Goal: Task Accomplishment & Management: Manage account settings

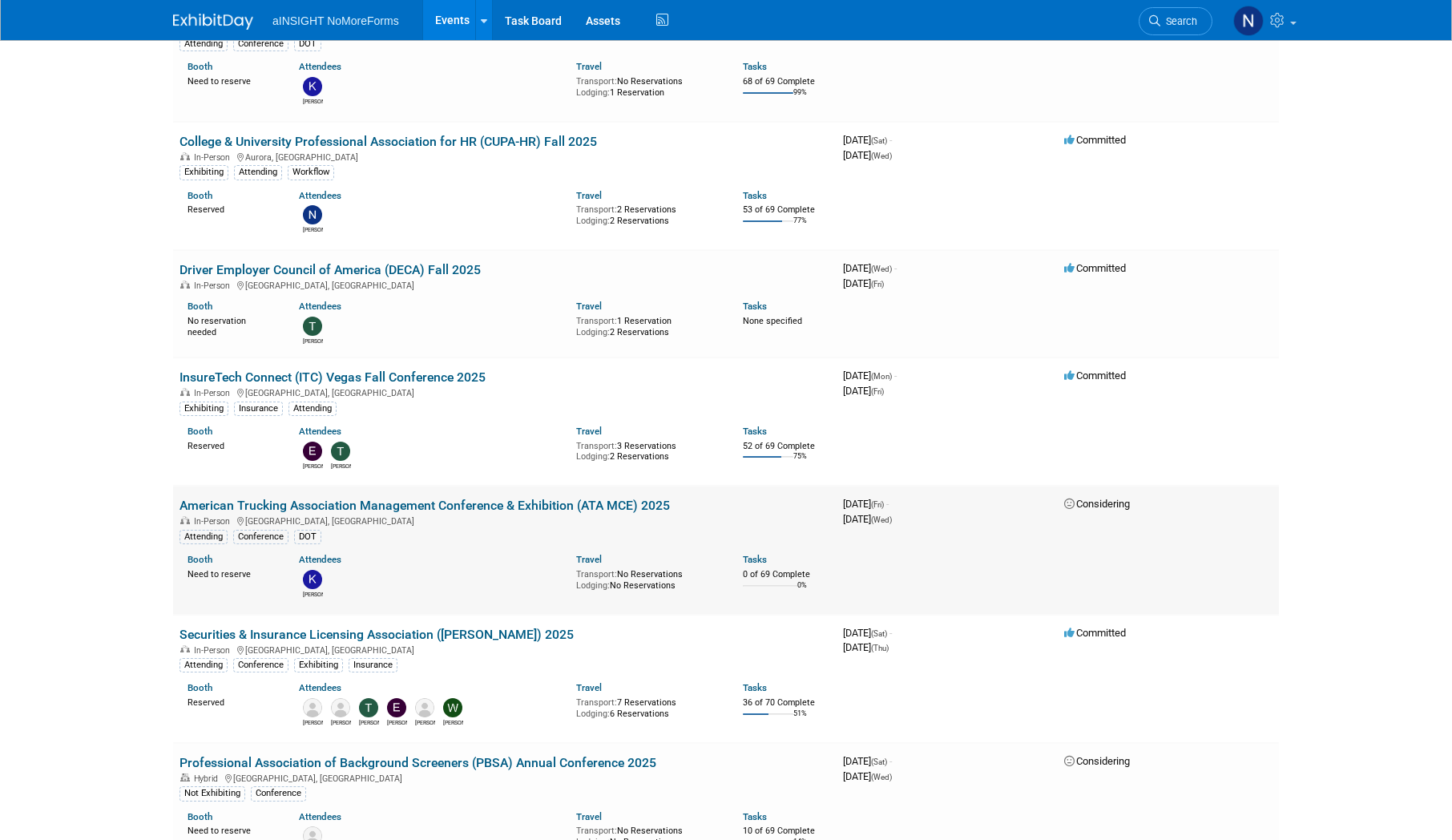
scroll to position [722, 0]
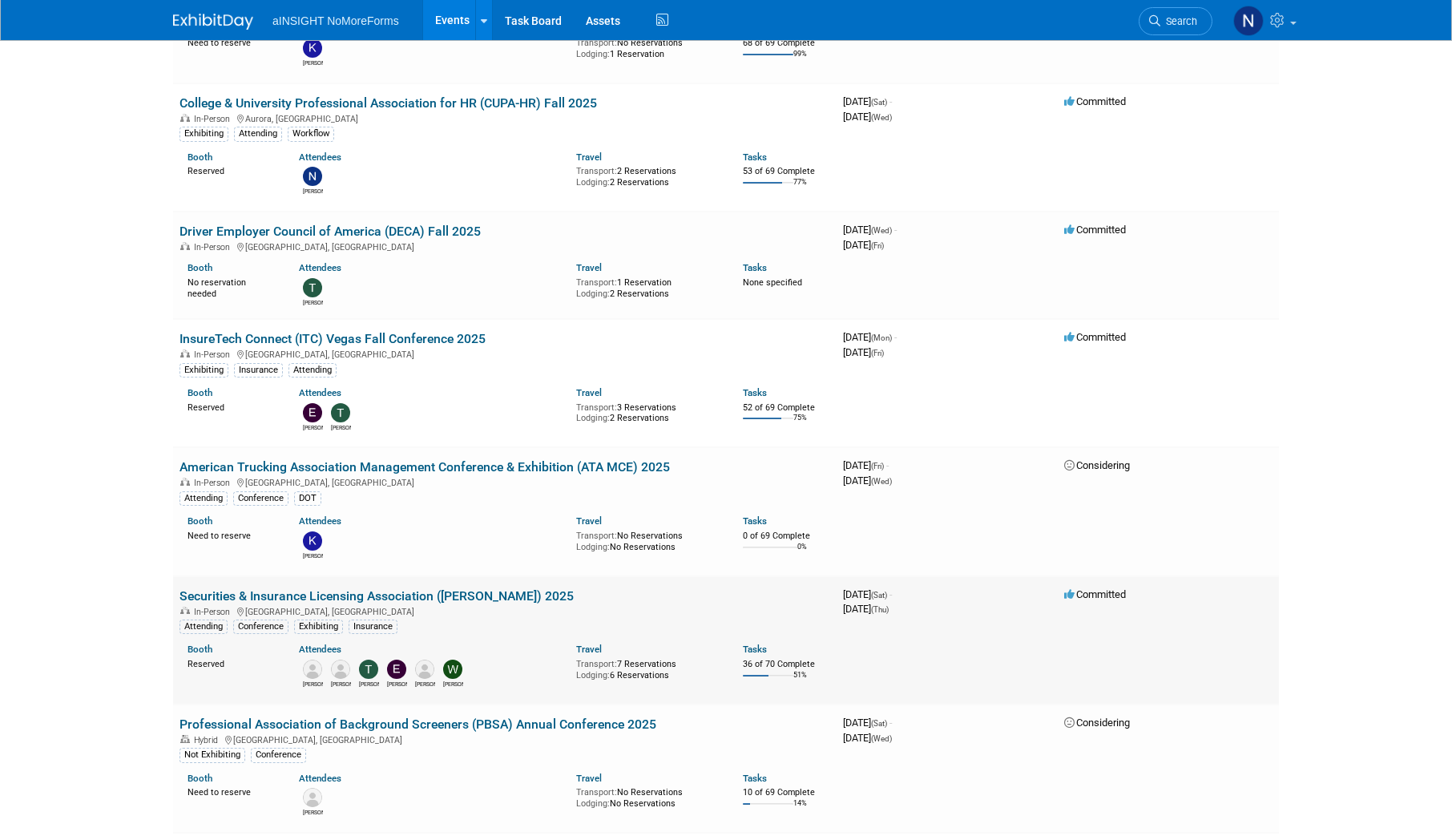
click at [373, 59] on link "Securities & Insurance Licensing Association ([PERSON_NAME]) 2025" at bounding box center [376, 596] width 394 height 16
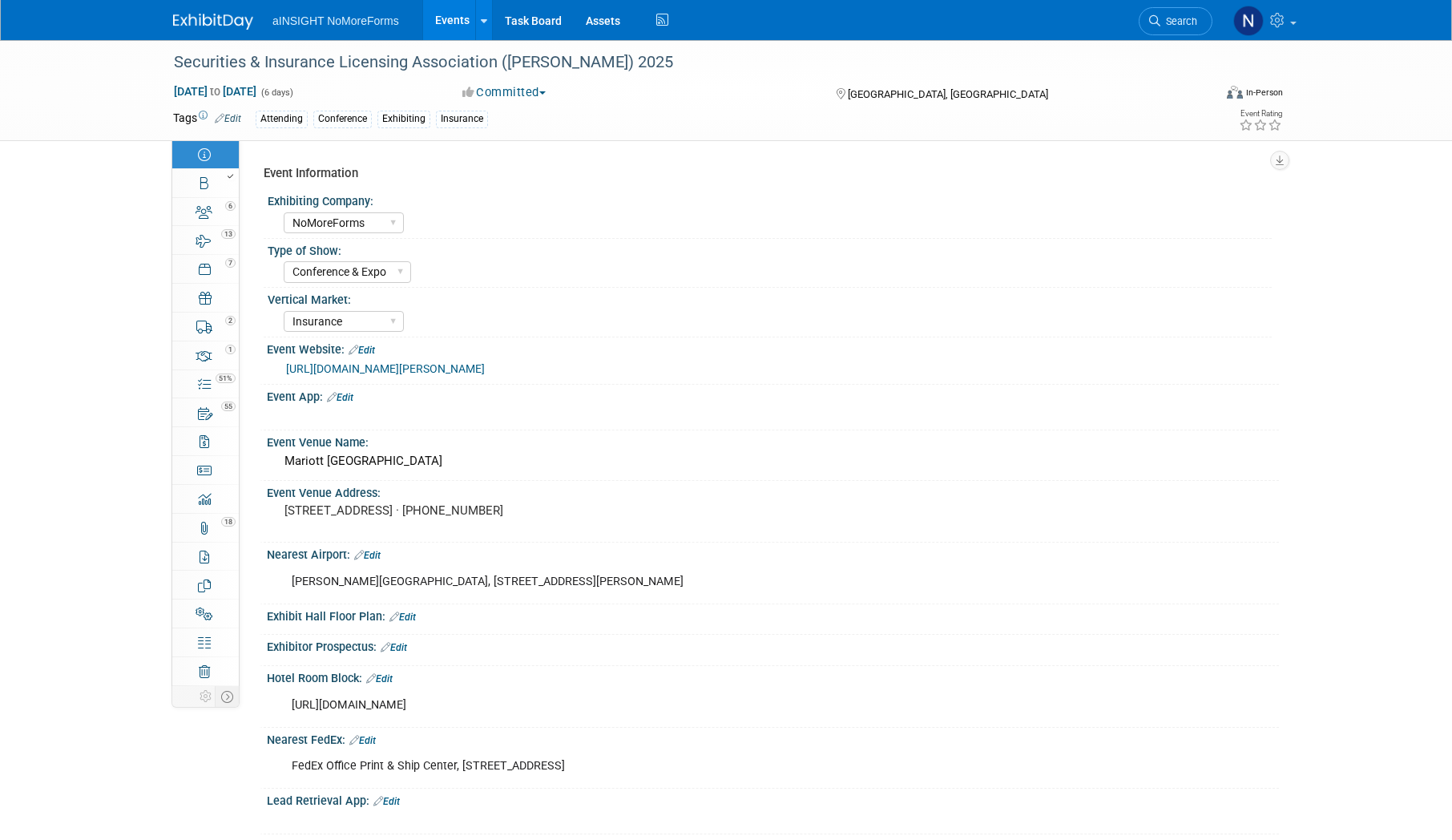
select select "NoMoreForms"
select select "Conference & Expo"
select select "Insurance"
select select "Yes"
select select "No"
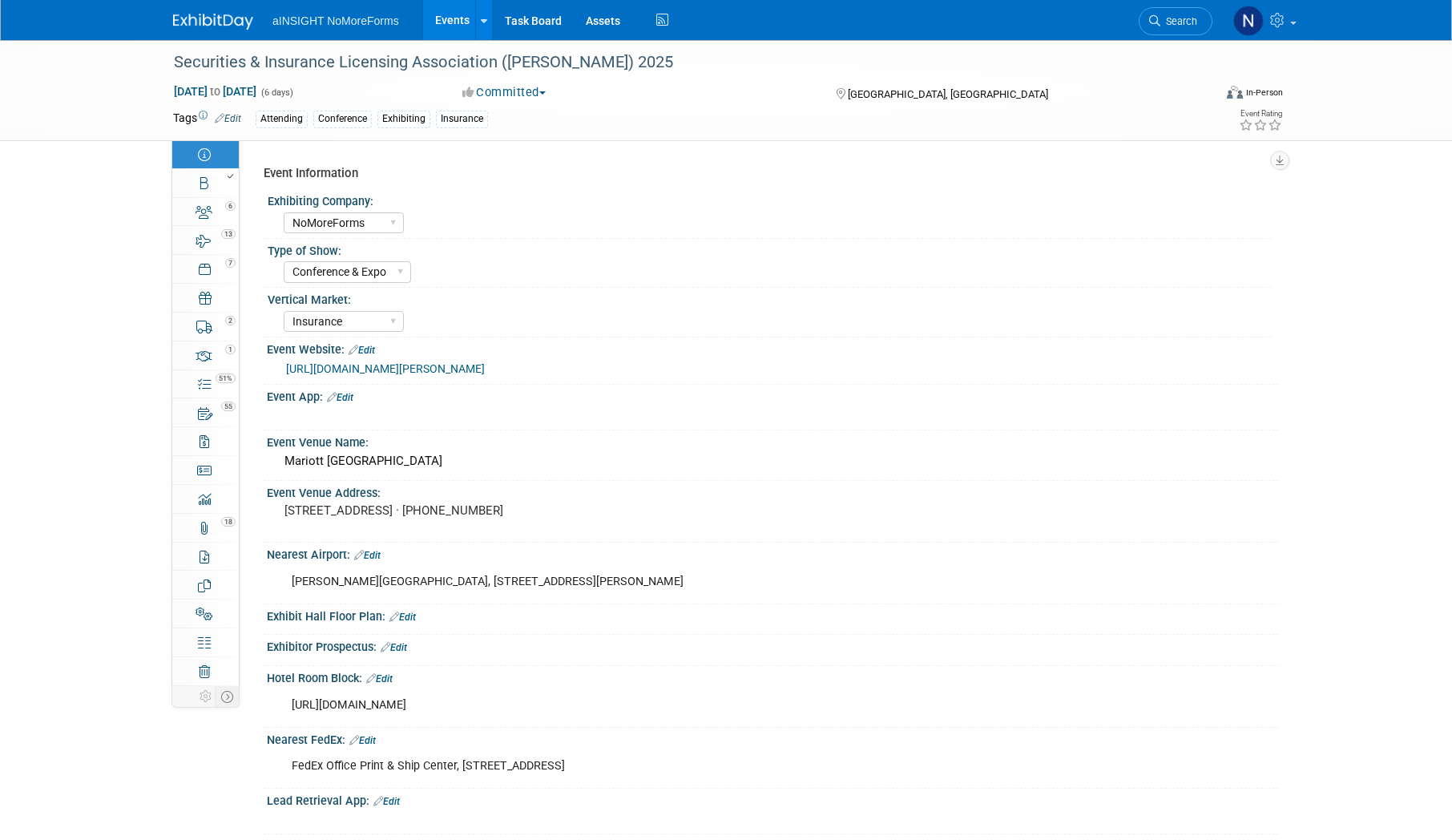
select select "Yes"
click at [211, 188] on link "Booth" at bounding box center [205, 183] width 67 height 28
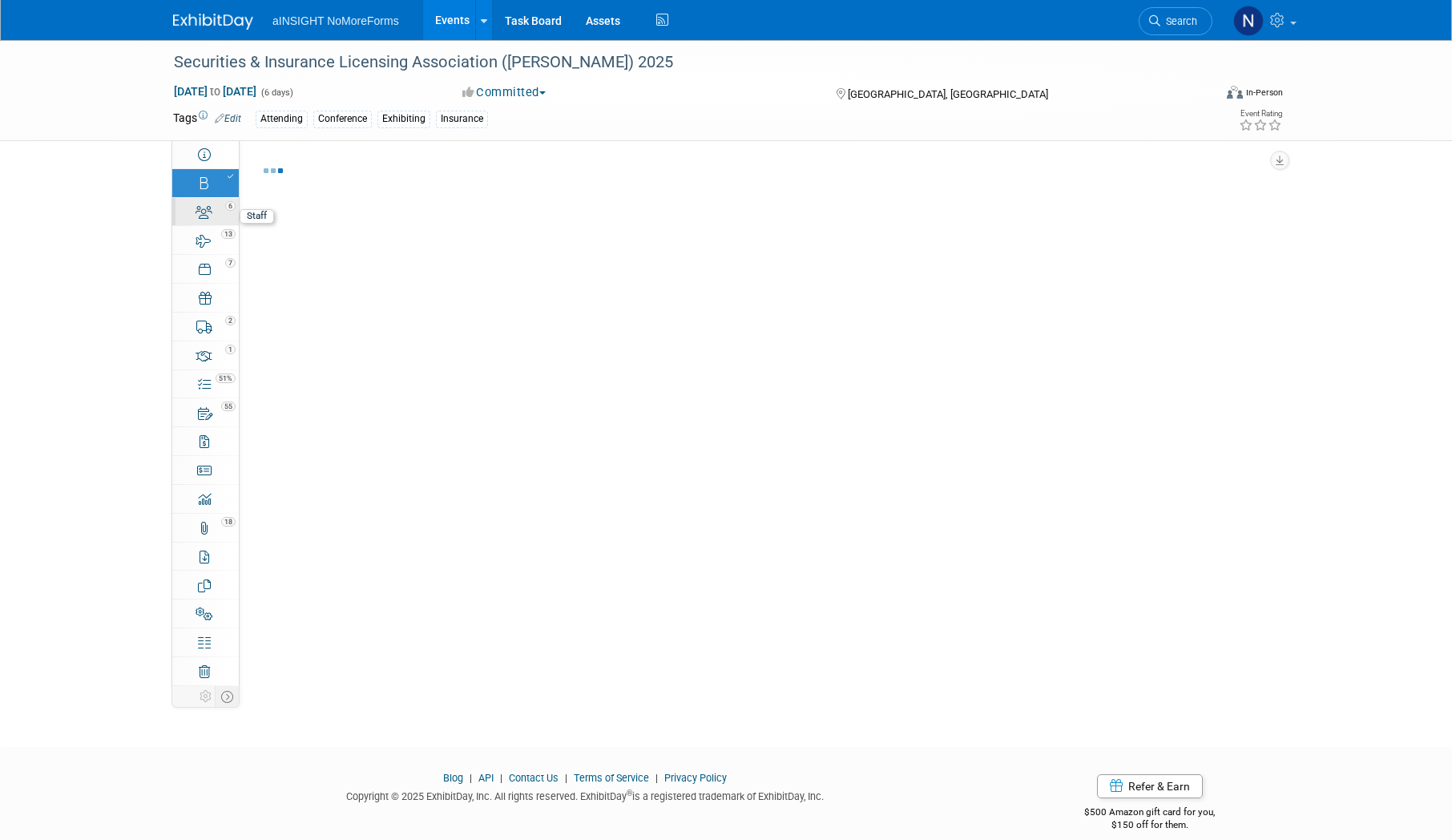
click at [211, 212] on icon at bounding box center [204, 212] width 16 height 13
select select "NoMoreForms"
select select "Head of Sales"
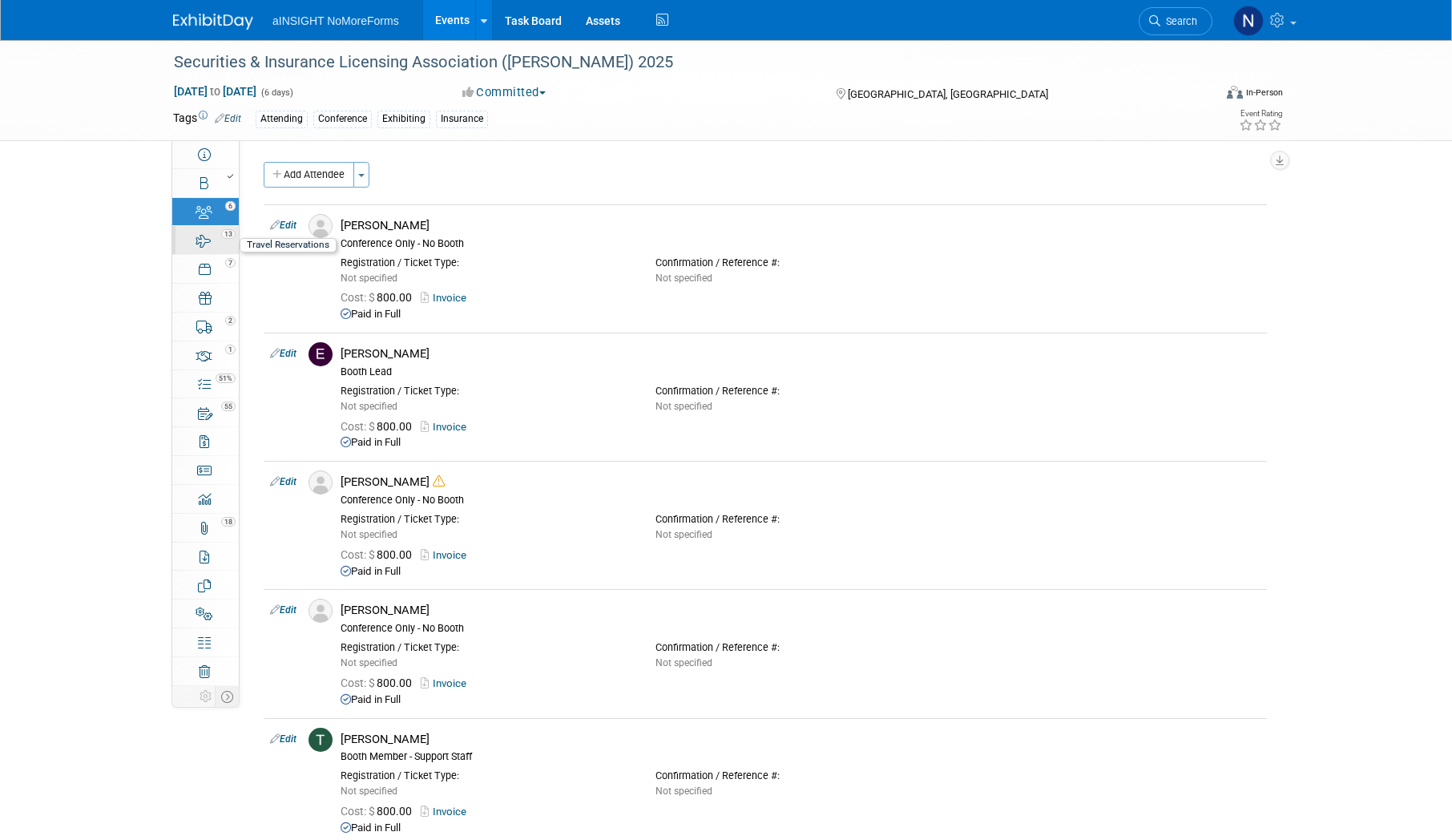
click at [206, 243] on icon at bounding box center [204, 241] width 16 height 13
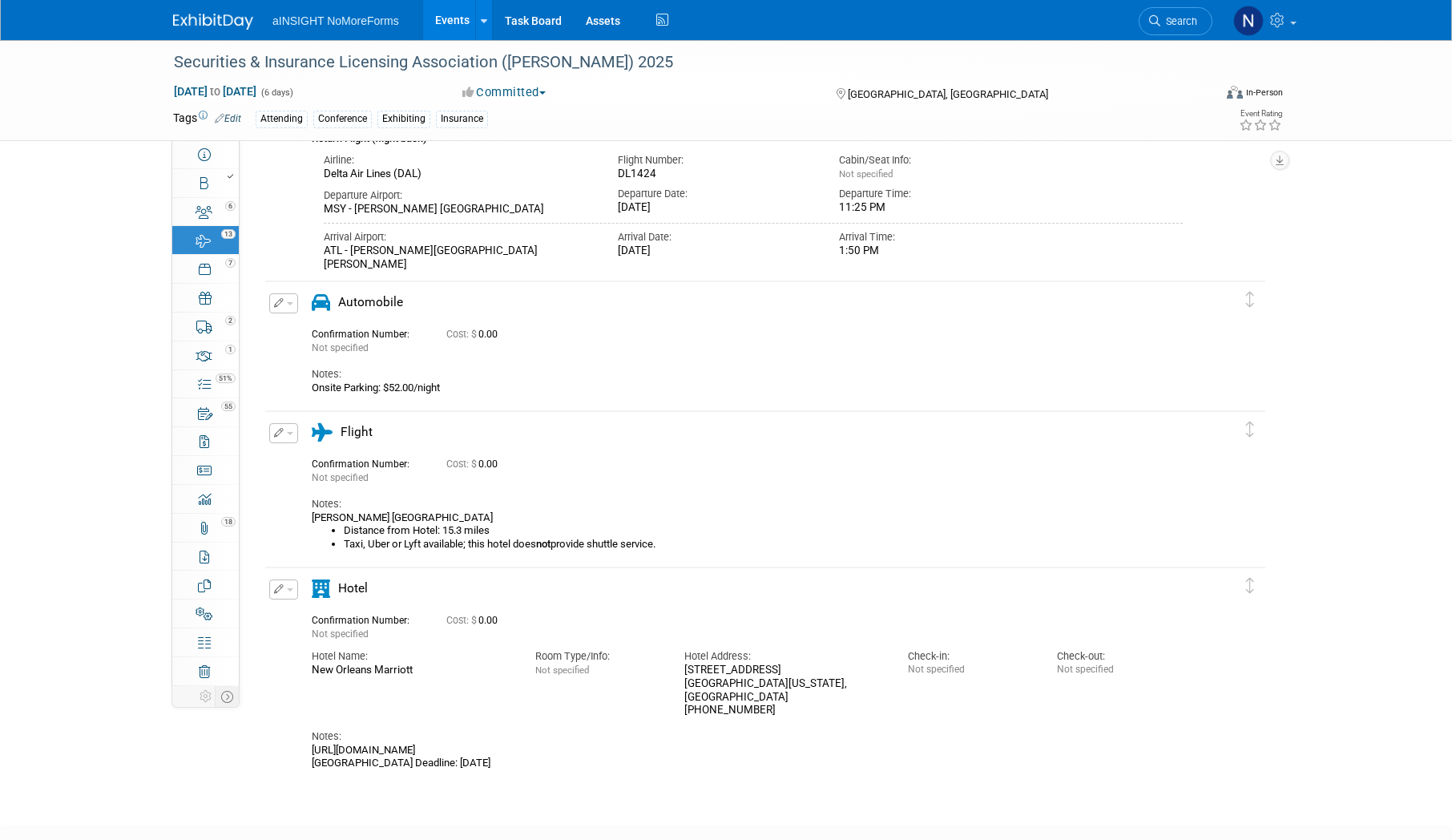
scroll to position [2728, 0]
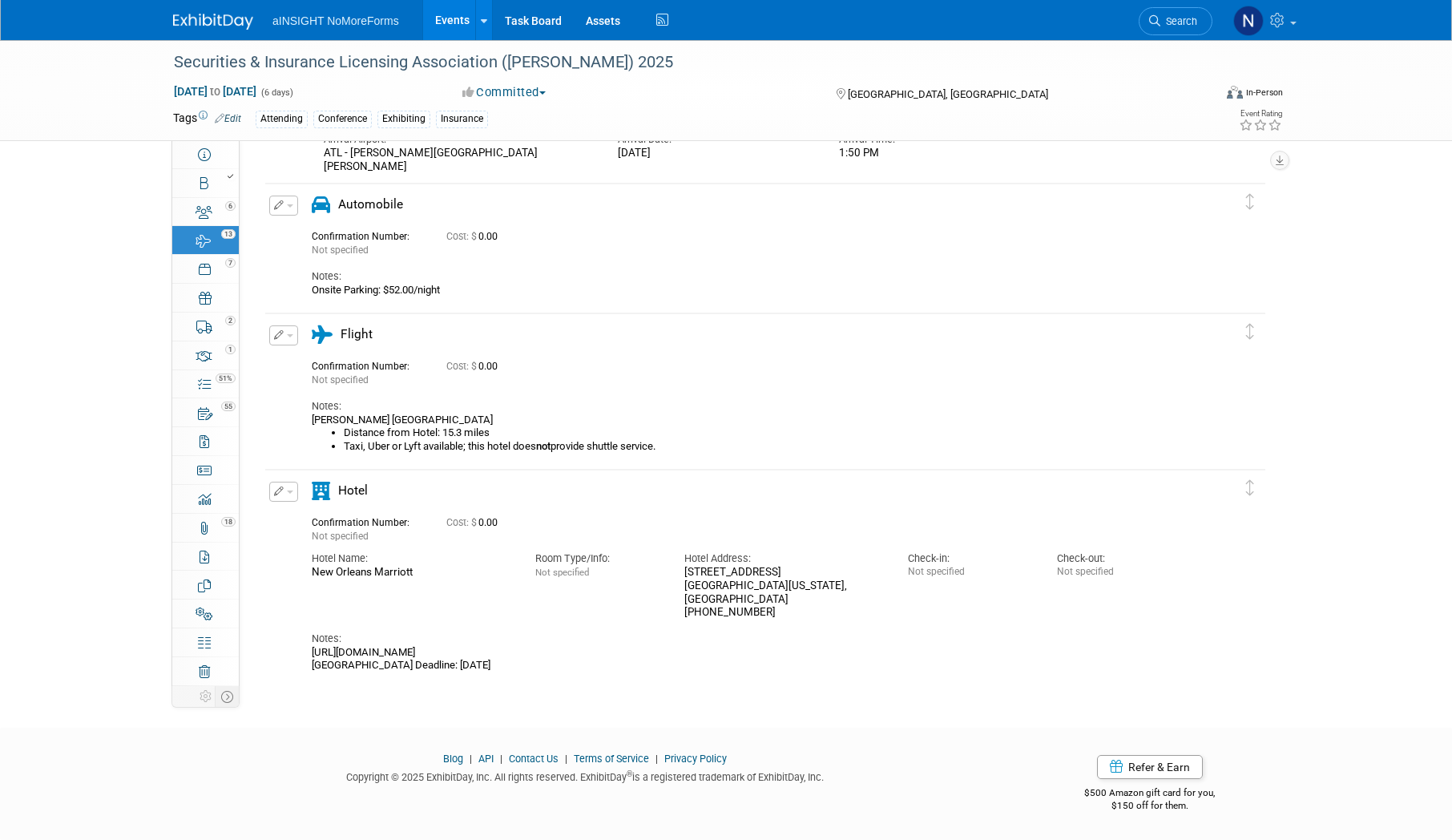
drag, startPoint x: 498, startPoint y: 633, endPoint x: 331, endPoint y: 635, distance: 167.0
click at [331, 646] on div "https://book.passkey.com/e/50888434 Hotel Block Reservation Deadline: October 5…" at bounding box center [747, 659] width 871 height 26
drag, startPoint x: 532, startPoint y: 652, endPoint x: 305, endPoint y: 635, distance: 227.6
click at [305, 635] on div "Hotel" at bounding box center [747, 577] width 895 height 191
copy div "https://book.passkey.com/e/50888434 Hotel Block Reservation Deadline: October 5…"
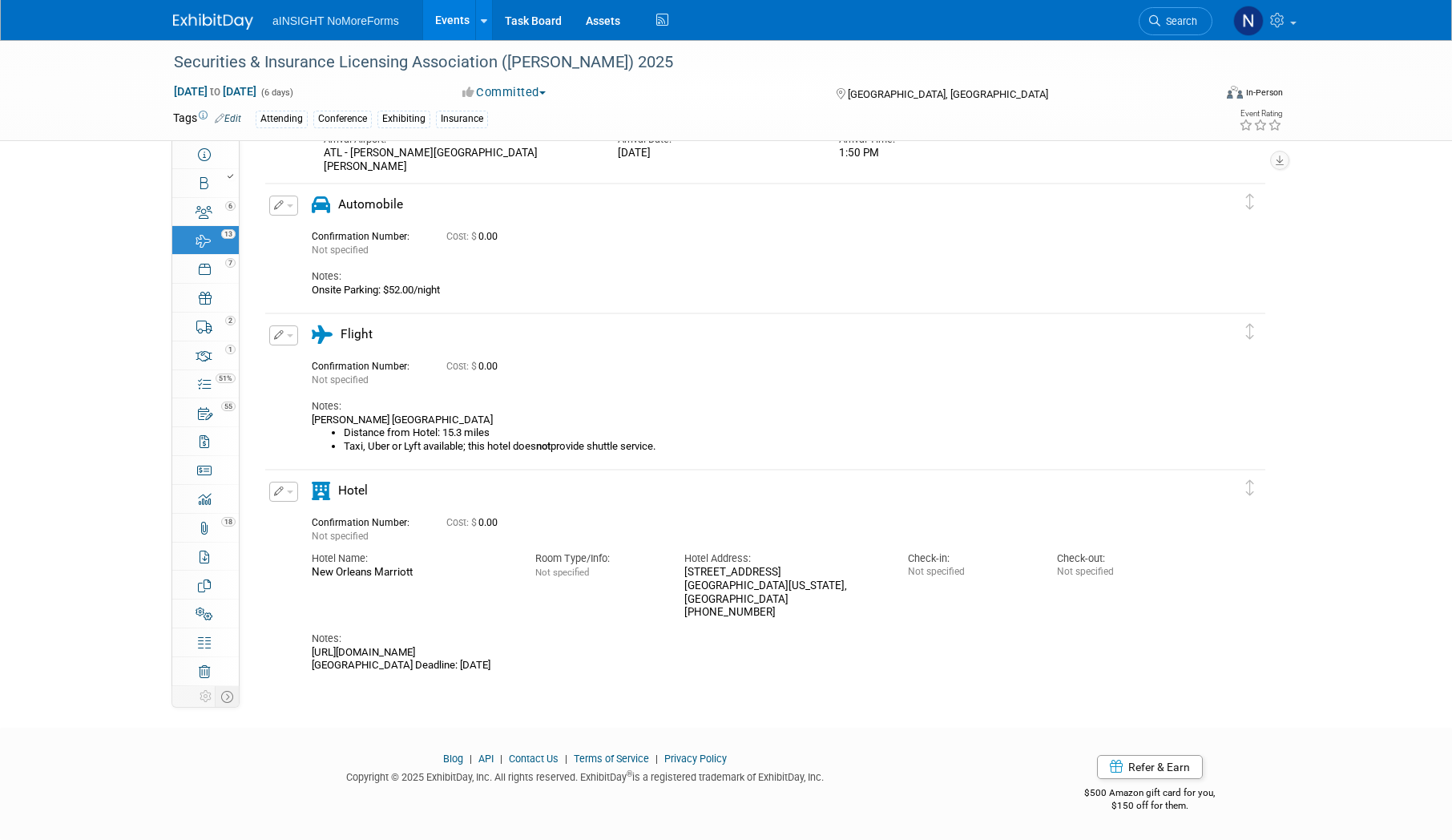
click at [451, 15] on link "Events" at bounding box center [452, 20] width 58 height 40
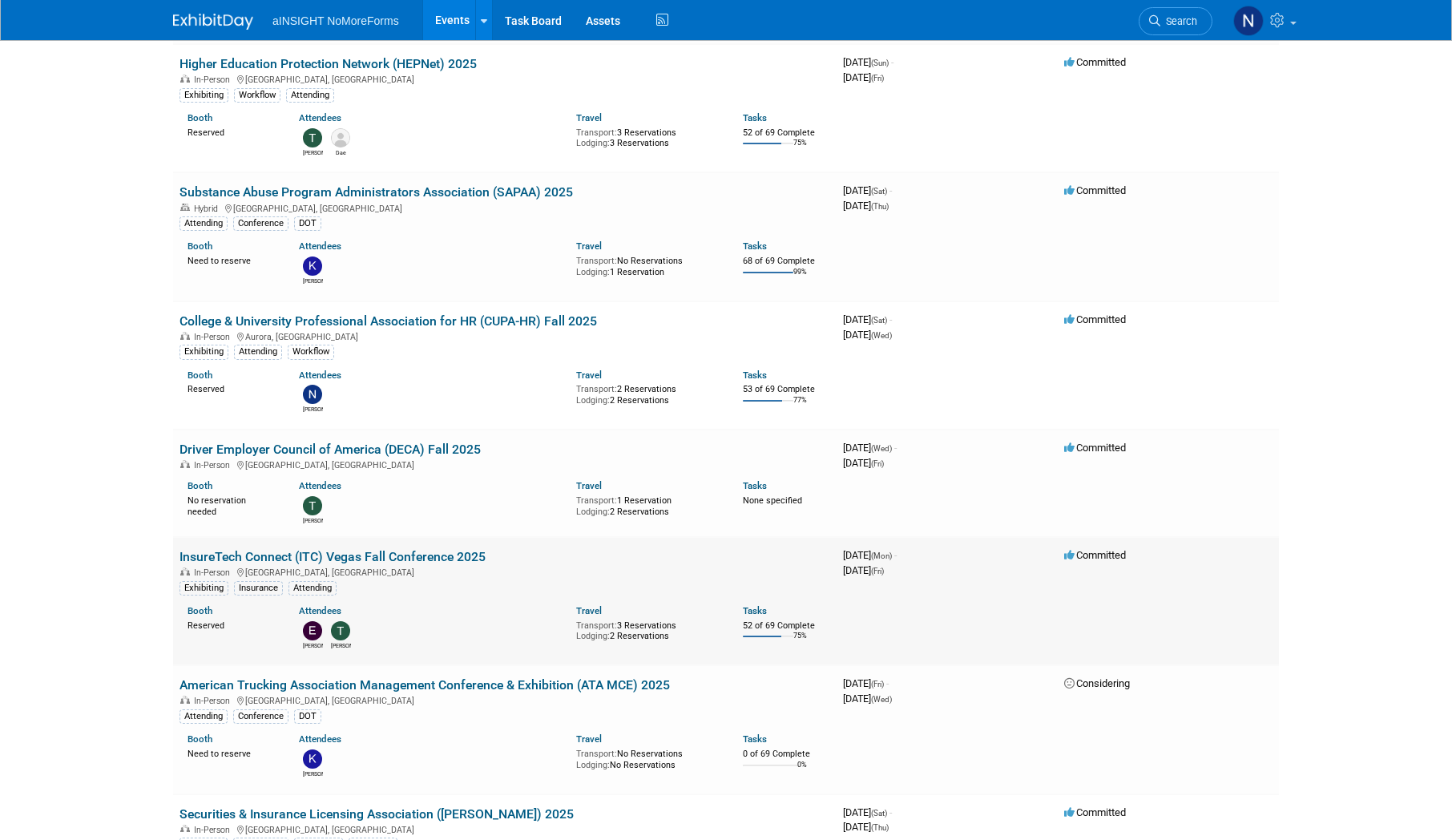
scroll to position [722, 0]
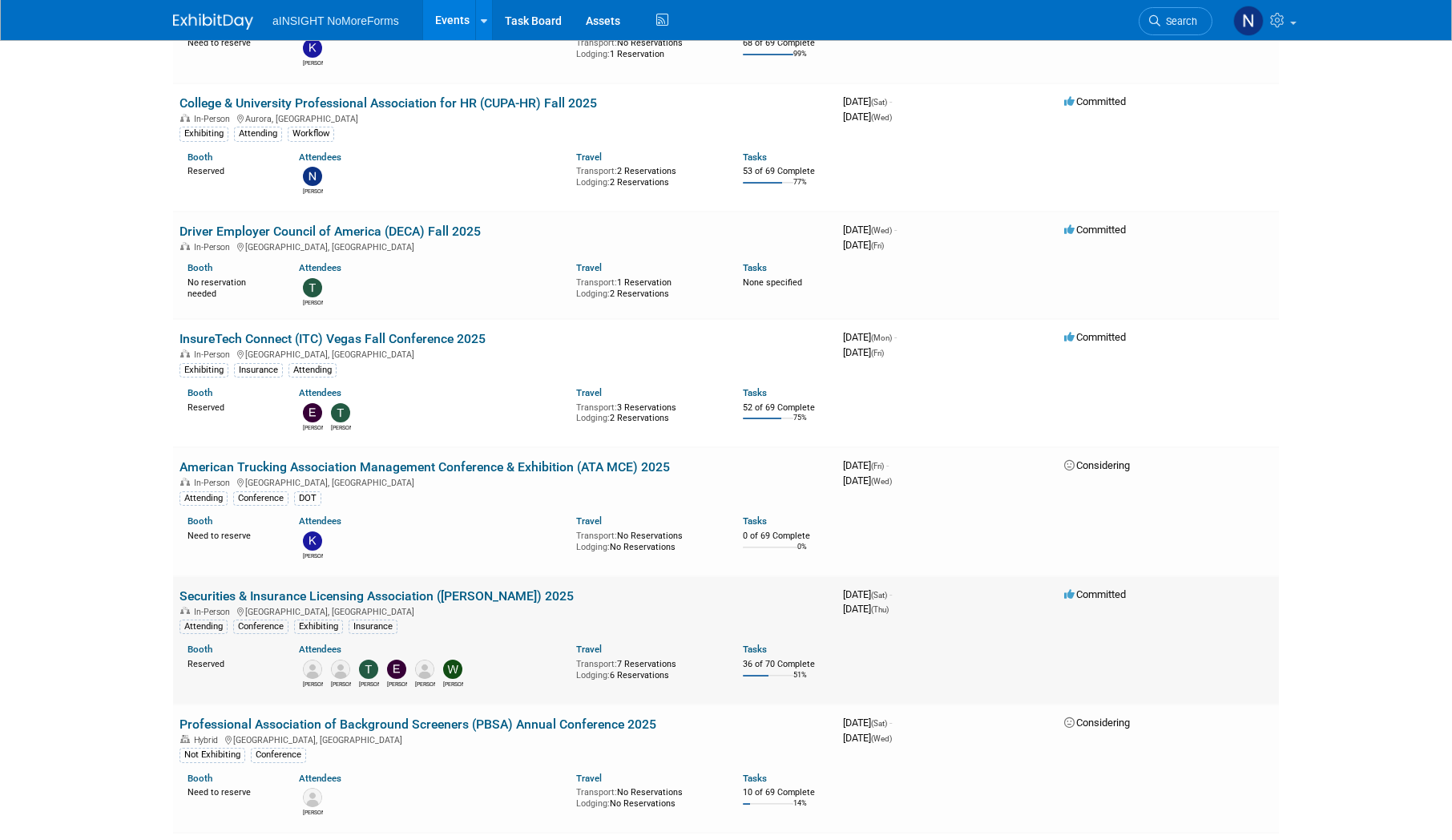
click at [364, 594] on link "Securities & Insurance Licensing Association ([PERSON_NAME]) 2025" at bounding box center [376, 596] width 394 height 16
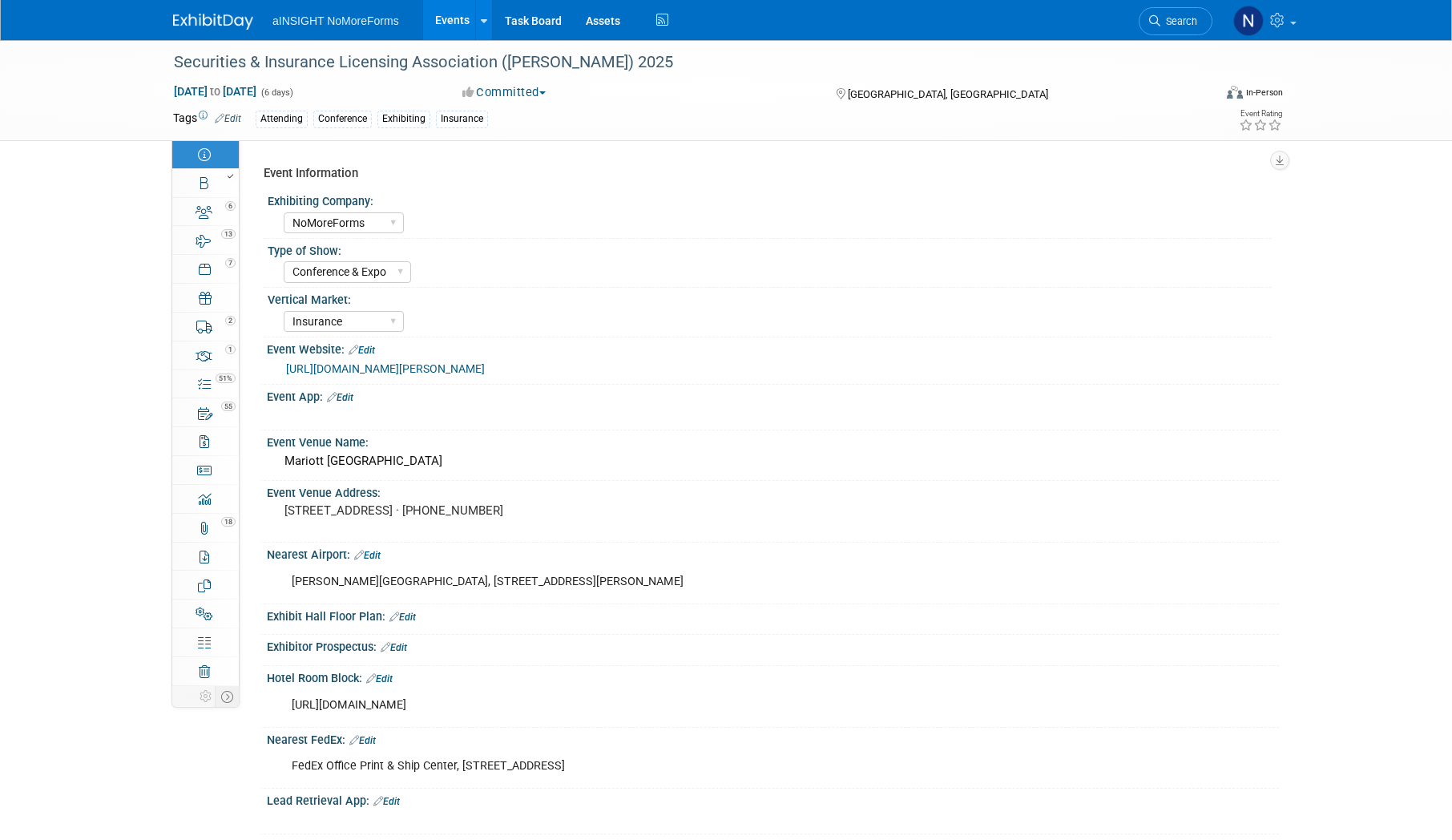
select select "NoMoreForms"
select select "Conference & Expo"
select select "Insurance"
select select "Yes"
select select "No"
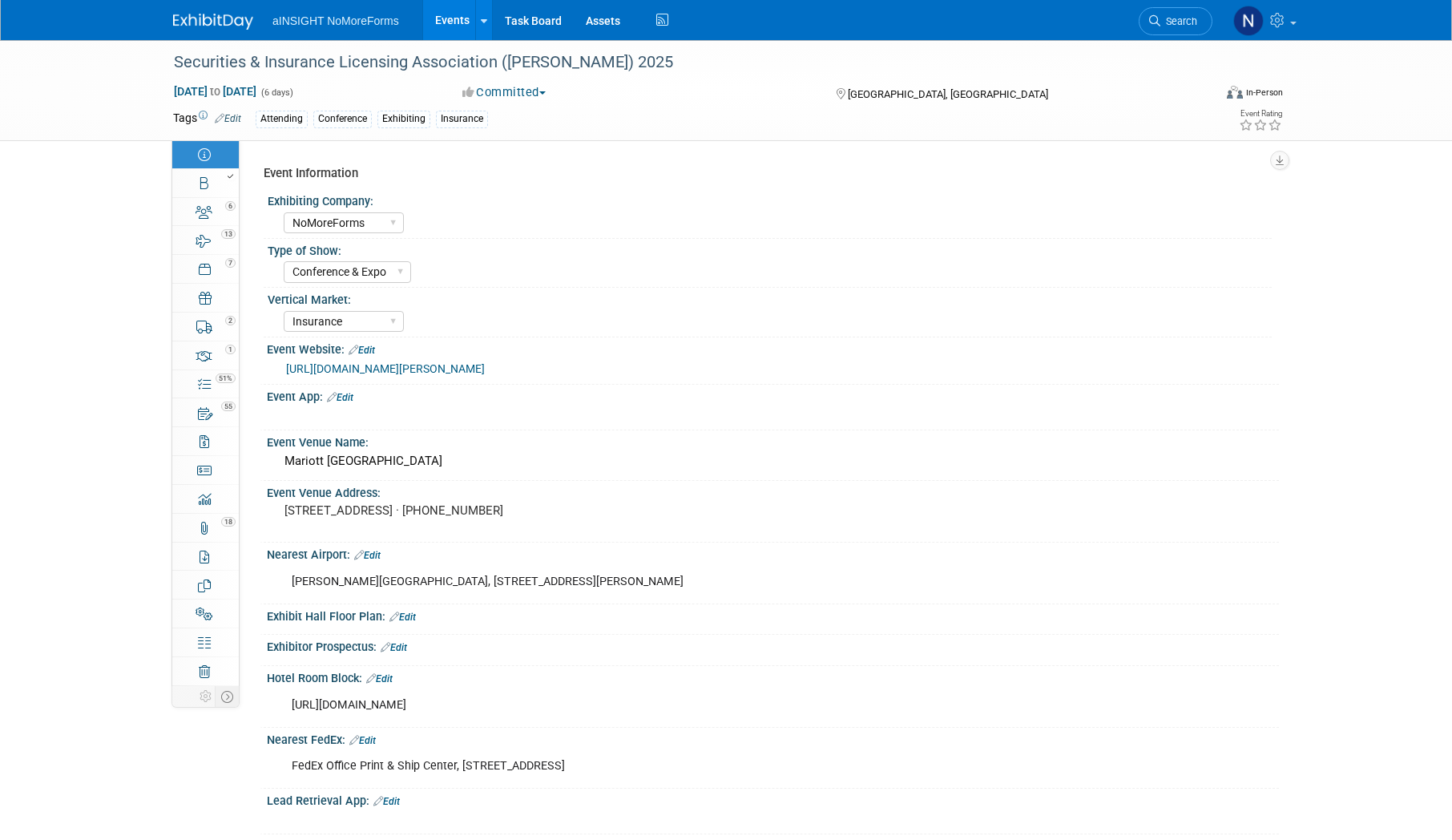
select select "Yes"
click at [206, 185] on icon at bounding box center [205, 183] width 8 height 13
select select "NoMoreForms"
select select "Head of Sales"
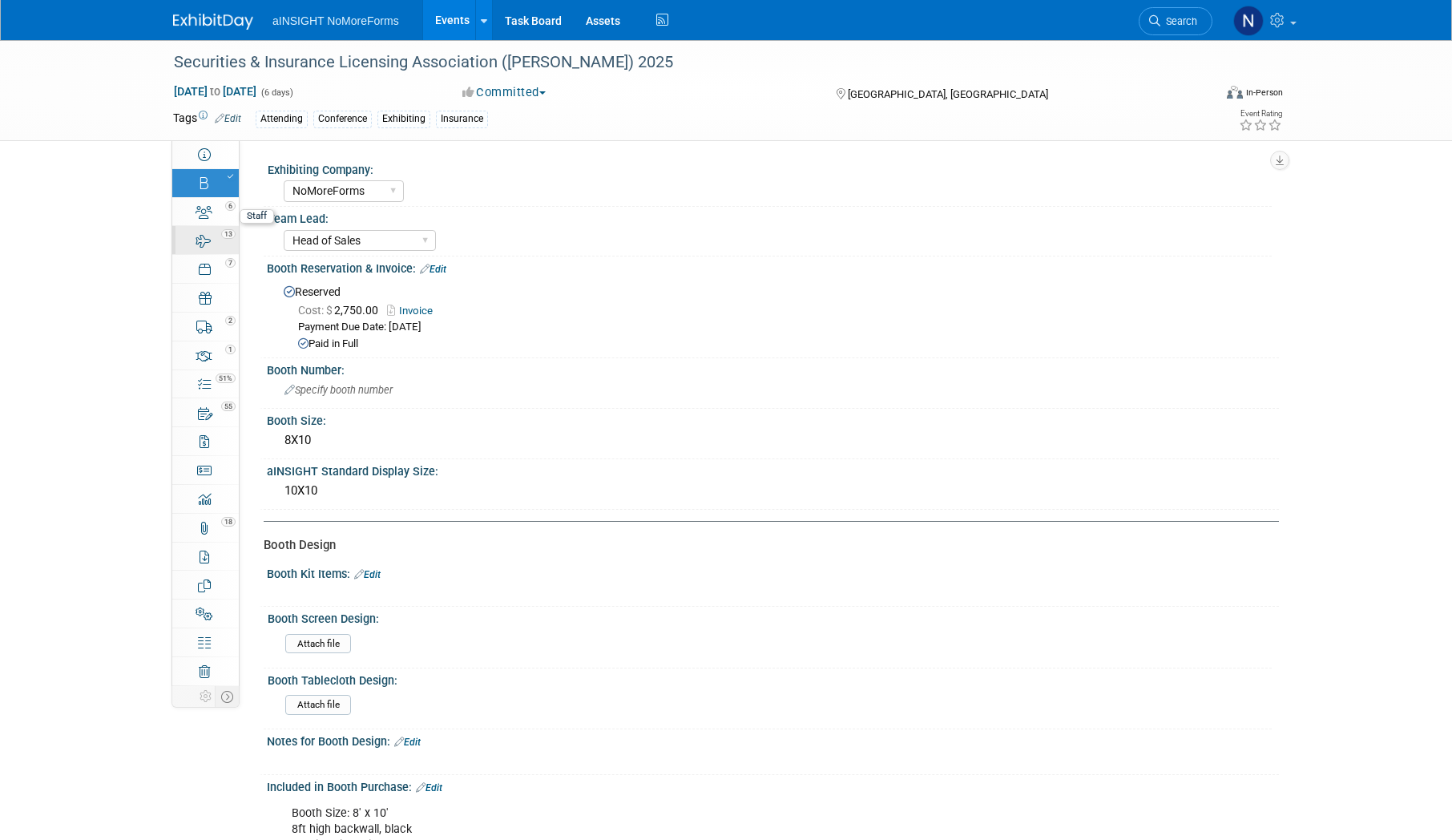
click at [211, 227] on link "13 Travel Reservations 13" at bounding box center [205, 240] width 67 height 28
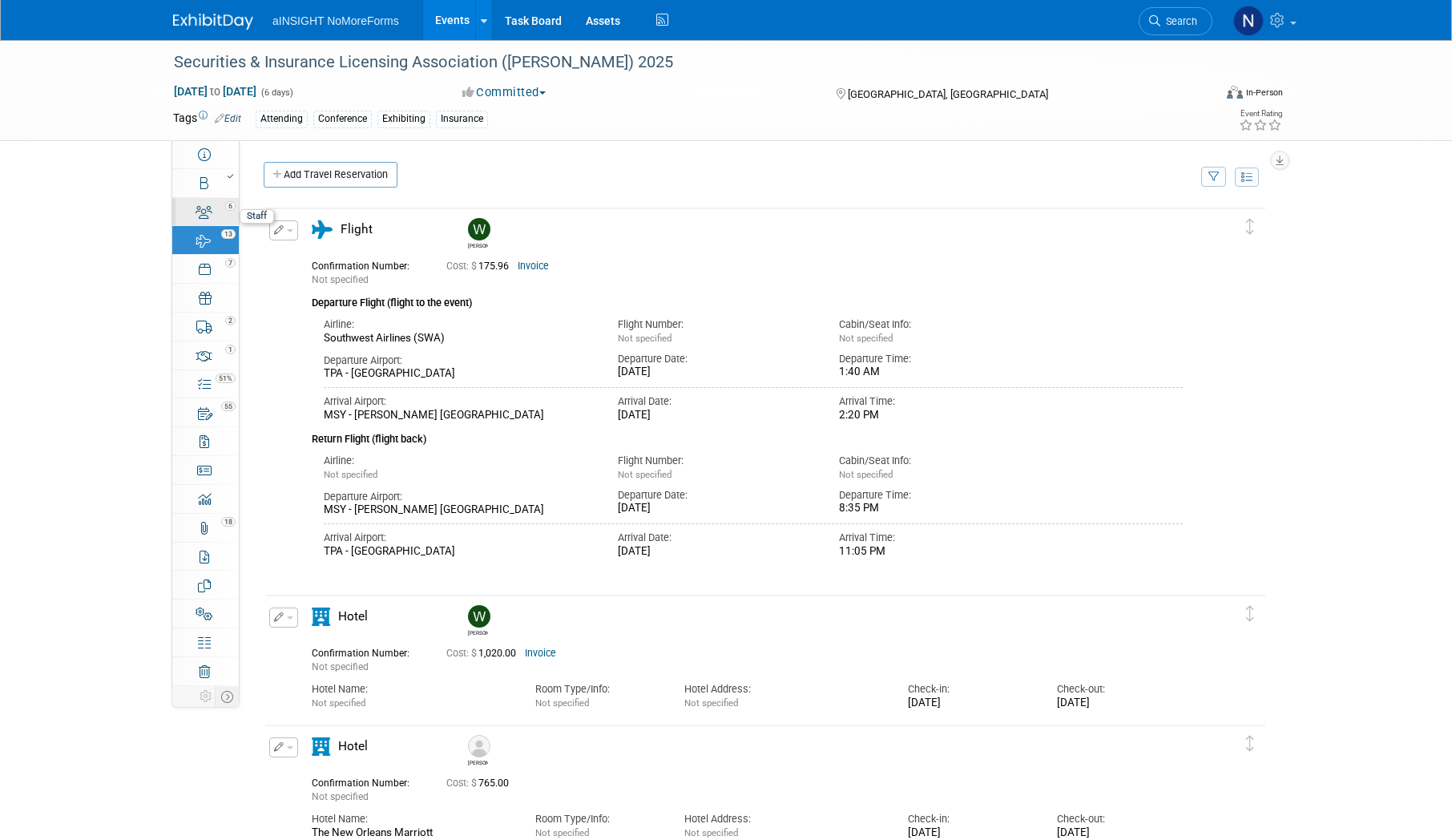
click at [211, 218] on icon at bounding box center [204, 212] width 16 height 13
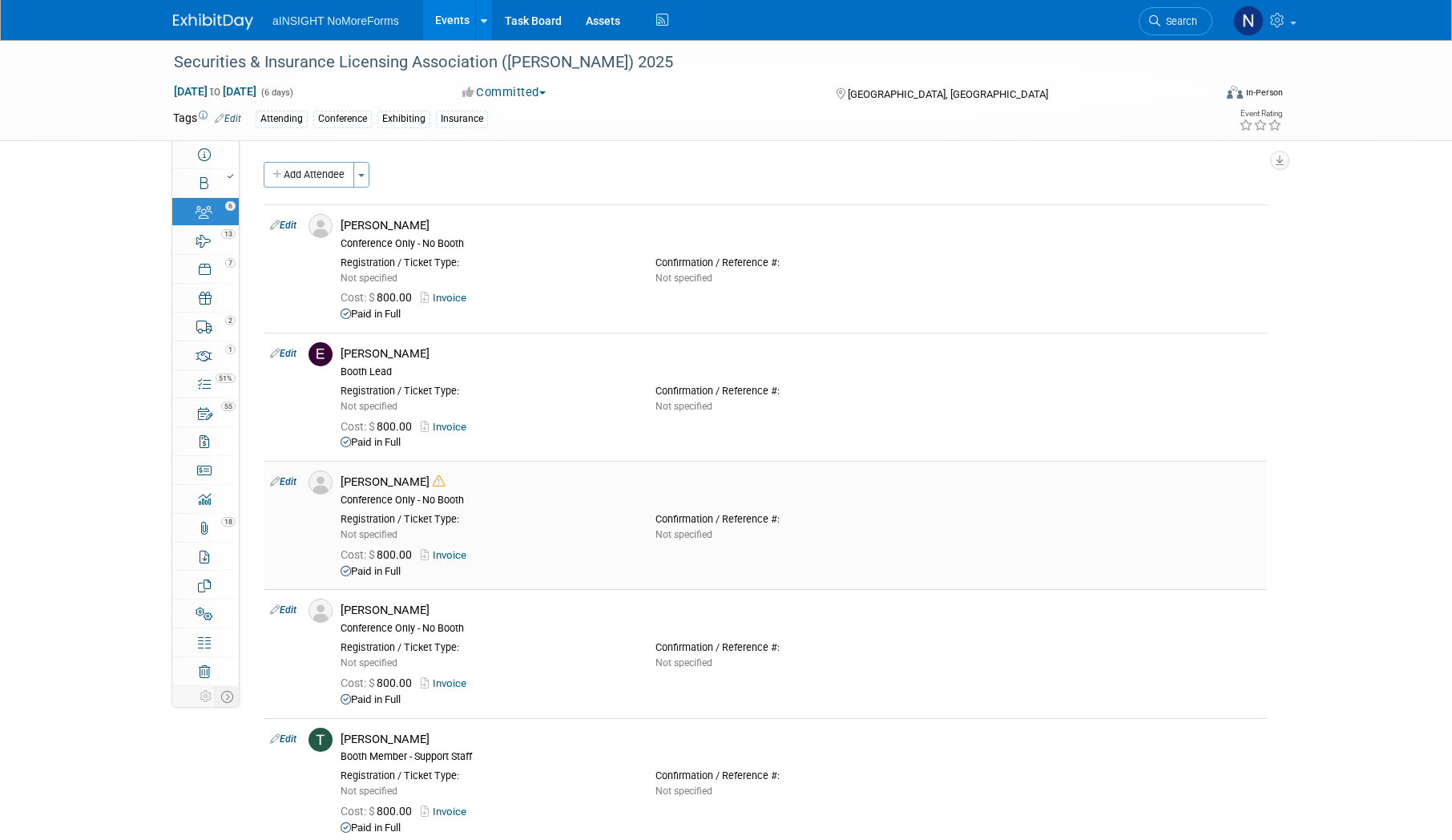
click at [285, 481] on link "Edit" at bounding box center [283, 482] width 26 height 12
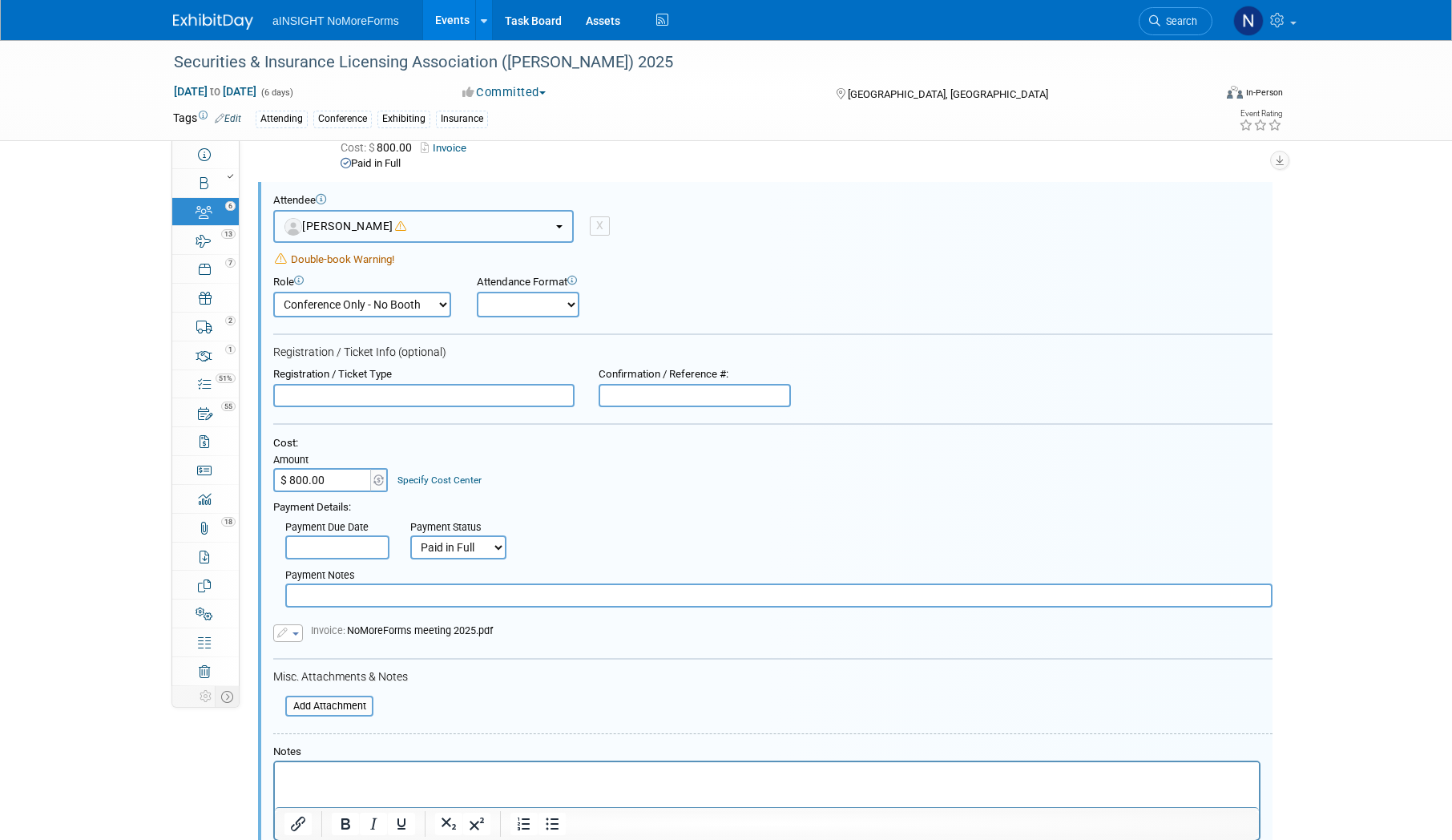
click at [397, 232] on button "Greg Kirsch" at bounding box center [423, 226] width 300 height 33
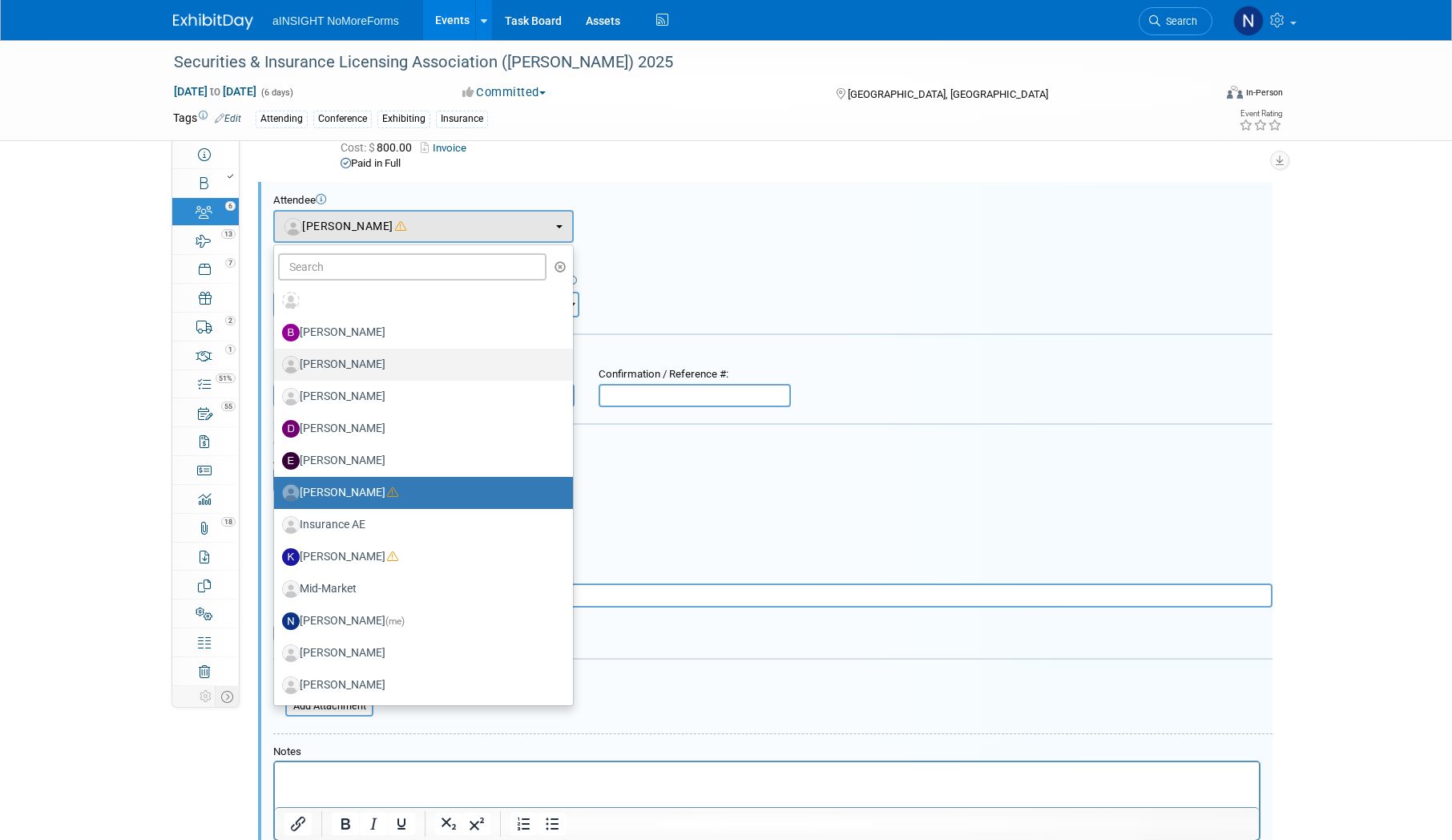
click at [386, 362] on label "Chrissy Basmagy" at bounding box center [420, 364] width 275 height 26
click at [276, 362] on input "Chrissy Basmagy" at bounding box center [271, 362] width 11 height 11
select select "cf7f5cd4-1b29-4749-a88e-9c1462143136"
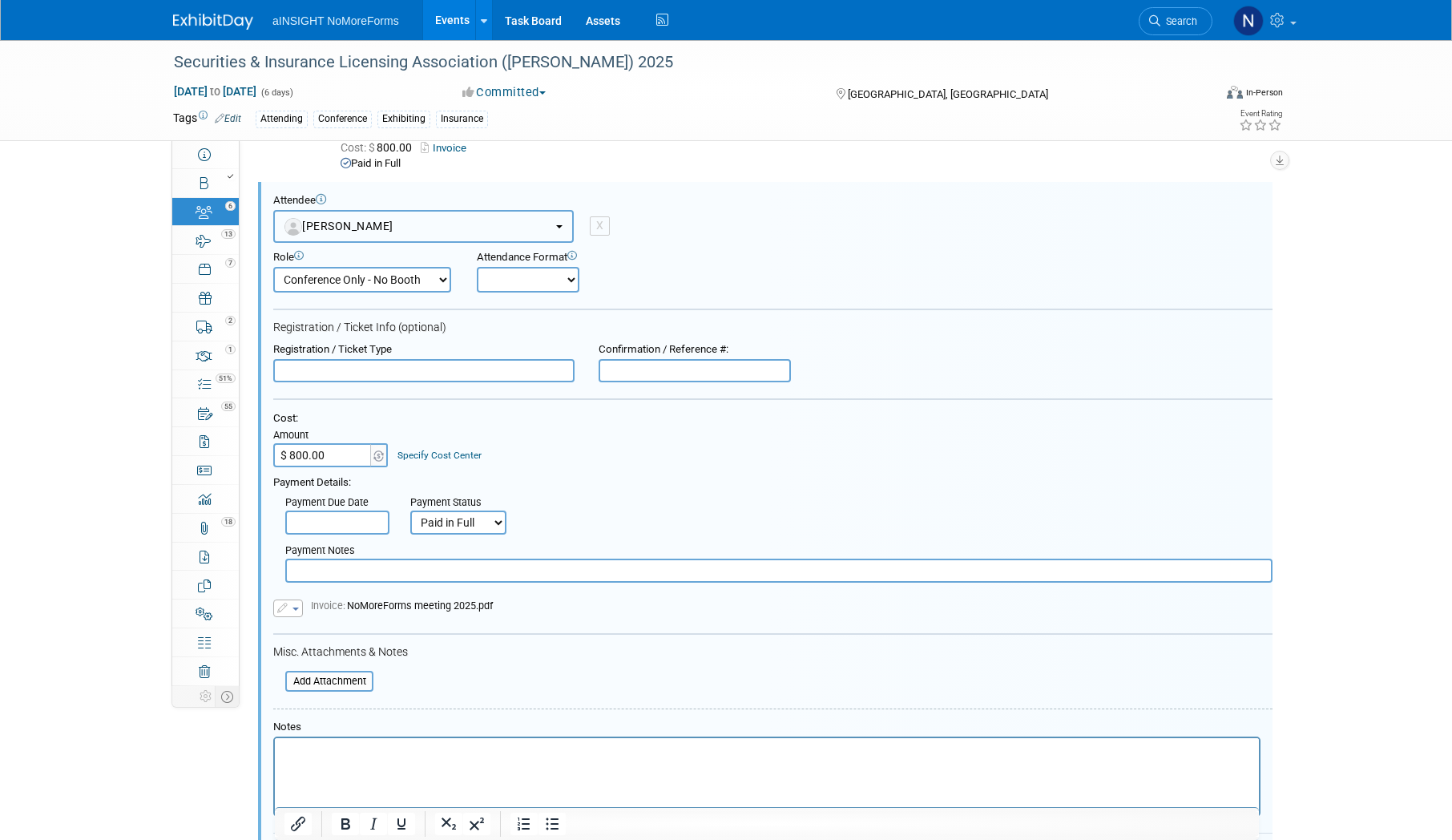
click at [383, 239] on button "Chrissy Basmagy" at bounding box center [423, 226] width 300 height 33
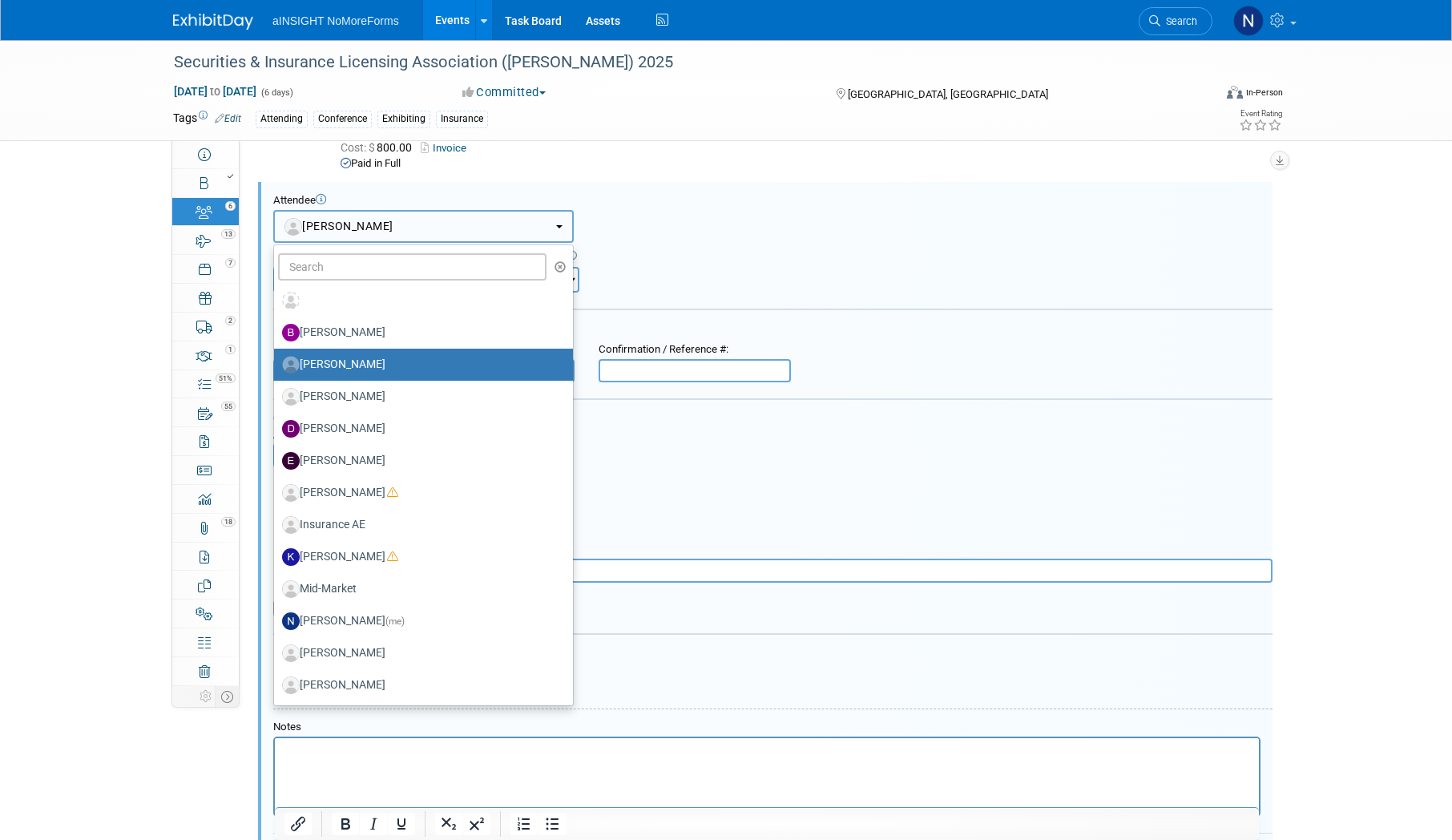
click at [383, 225] on span "Chrissy Basmagy" at bounding box center [339, 226] width 109 height 13
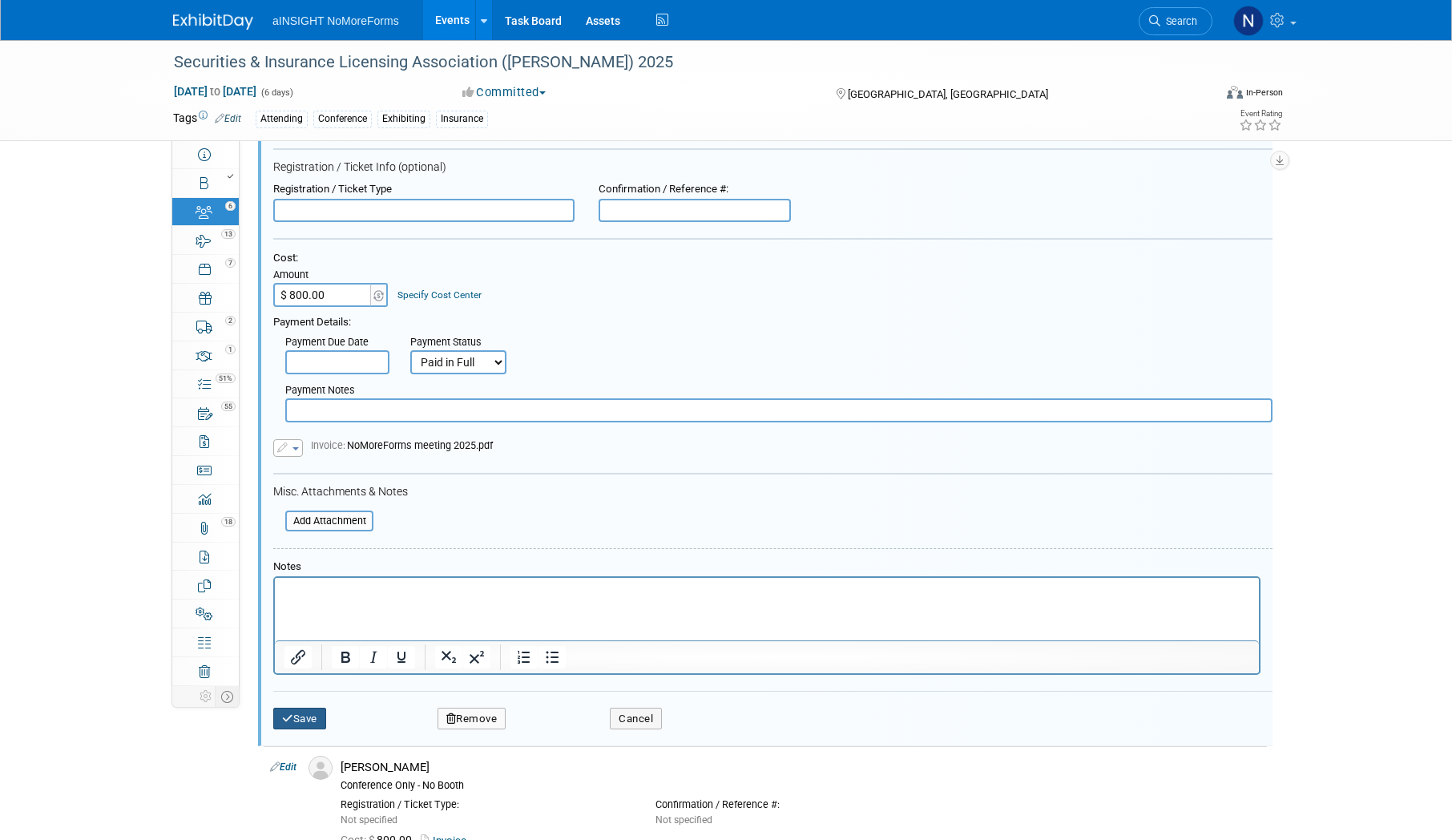
click at [311, 730] on button "Save" at bounding box center [299, 718] width 53 height 22
